Goal: Navigation & Orientation: Find specific page/section

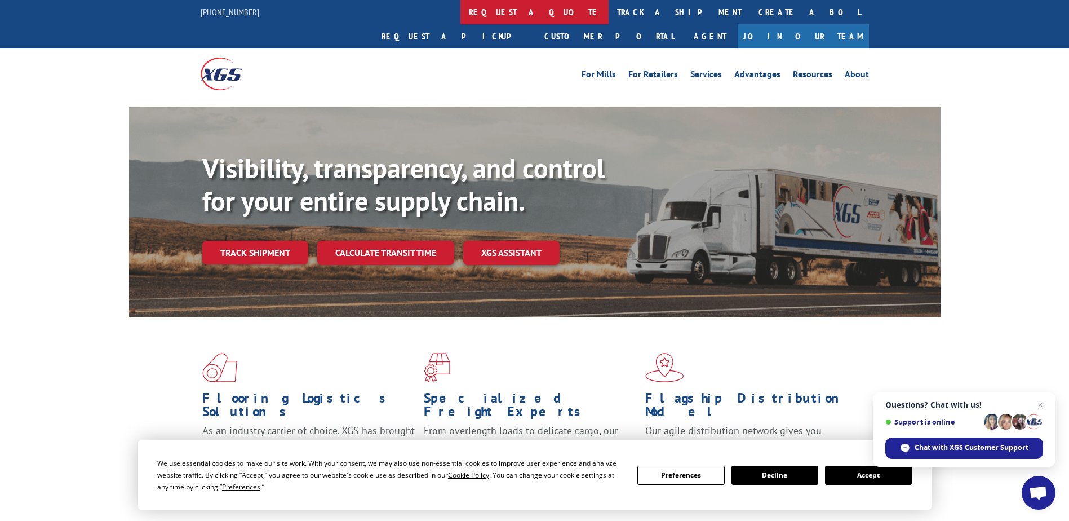
click at [460, 14] on link "request a quote" at bounding box center [534, 12] width 148 height 24
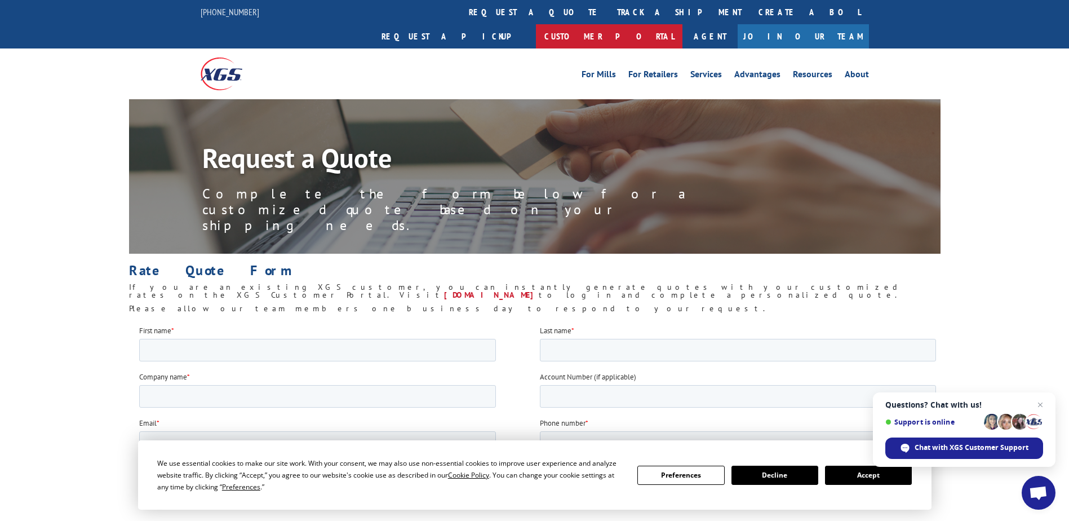
click at [682, 24] on link "Customer Portal" at bounding box center [609, 36] width 147 height 24
